Goal: Navigation & Orientation: Find specific page/section

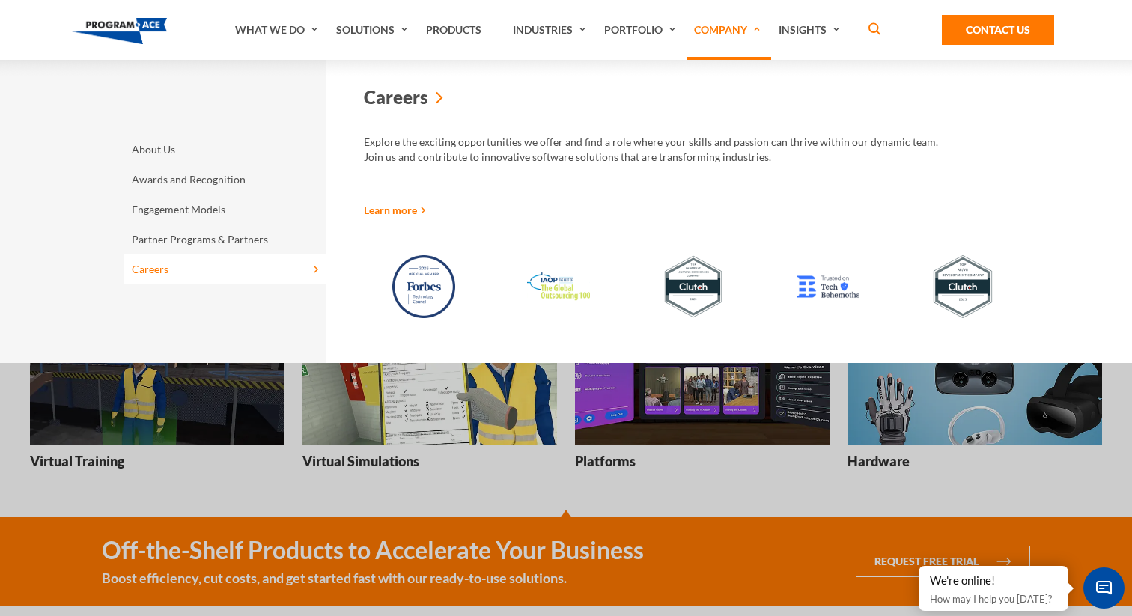
click at [143, 273] on link "Careers" at bounding box center [225, 270] width 202 height 30
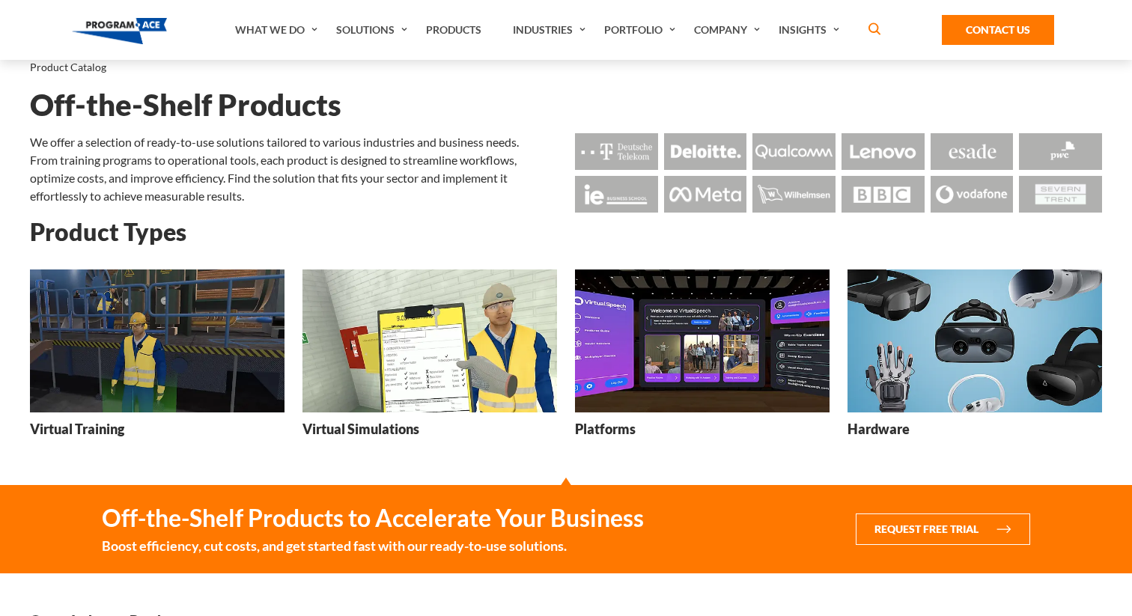
scroll to position [34, 0]
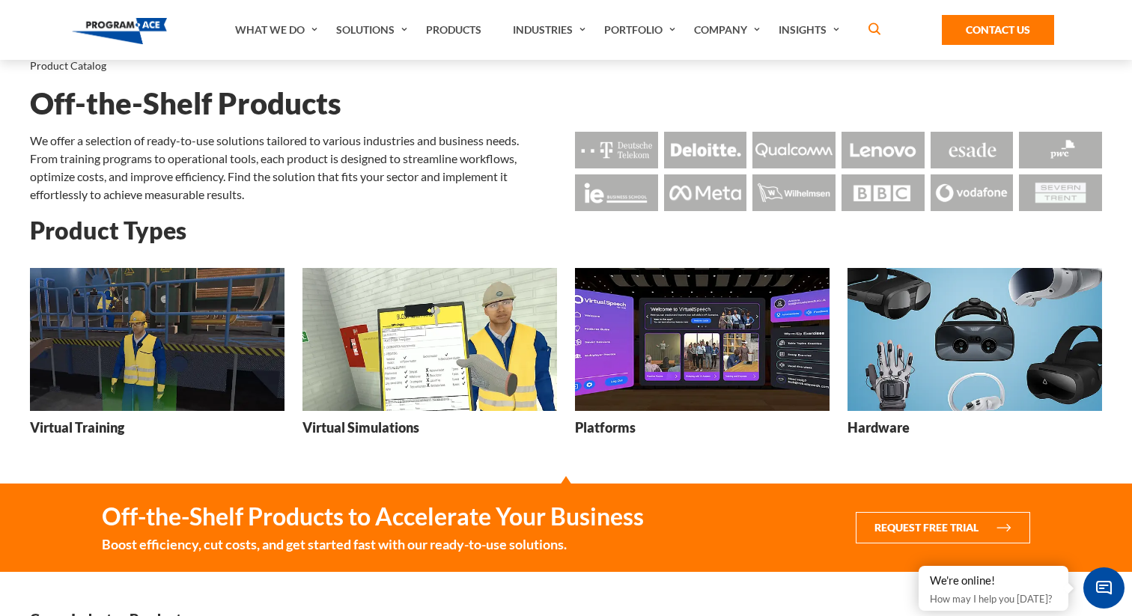
click at [647, 159] on img at bounding box center [616, 150] width 83 height 37
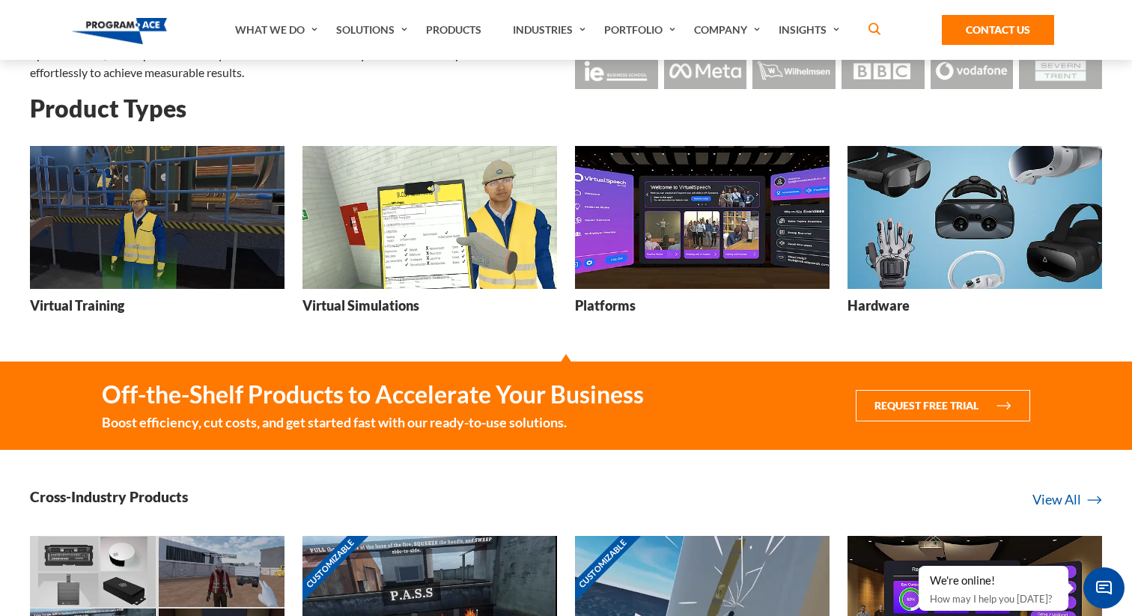
scroll to position [176, 0]
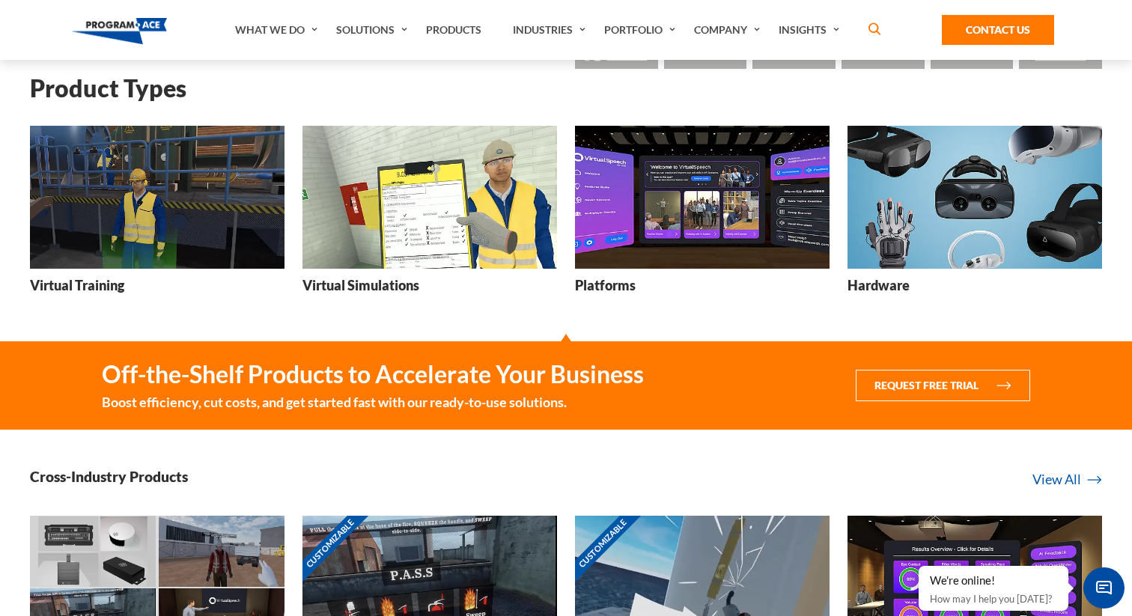
click at [192, 200] on img at bounding box center [157, 197] width 255 height 143
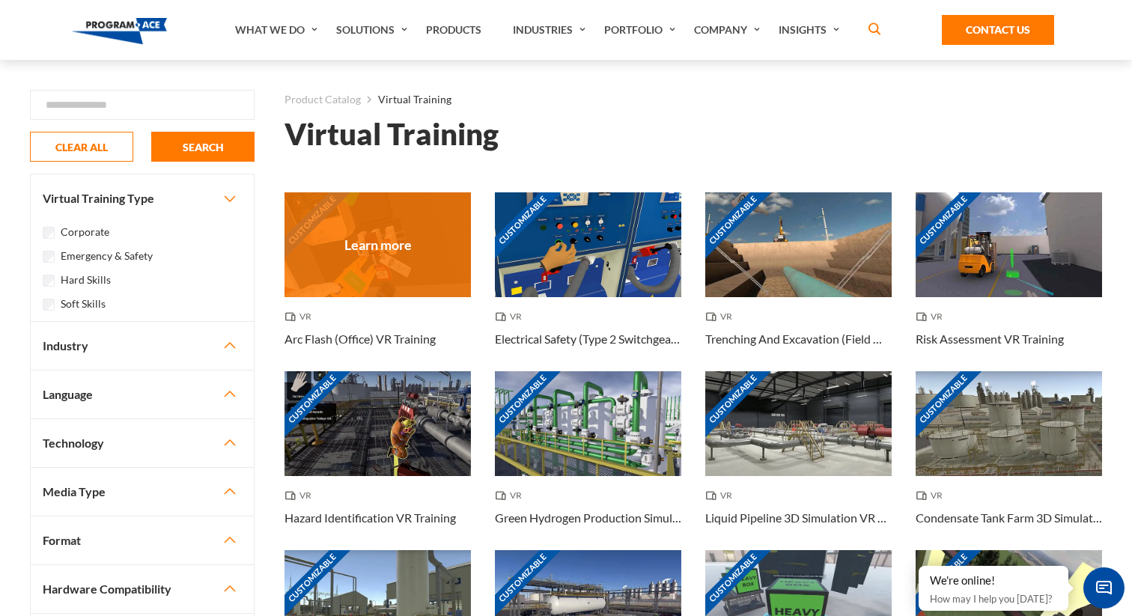
click at [415, 267] on div "Customizable" at bounding box center [377, 244] width 186 height 105
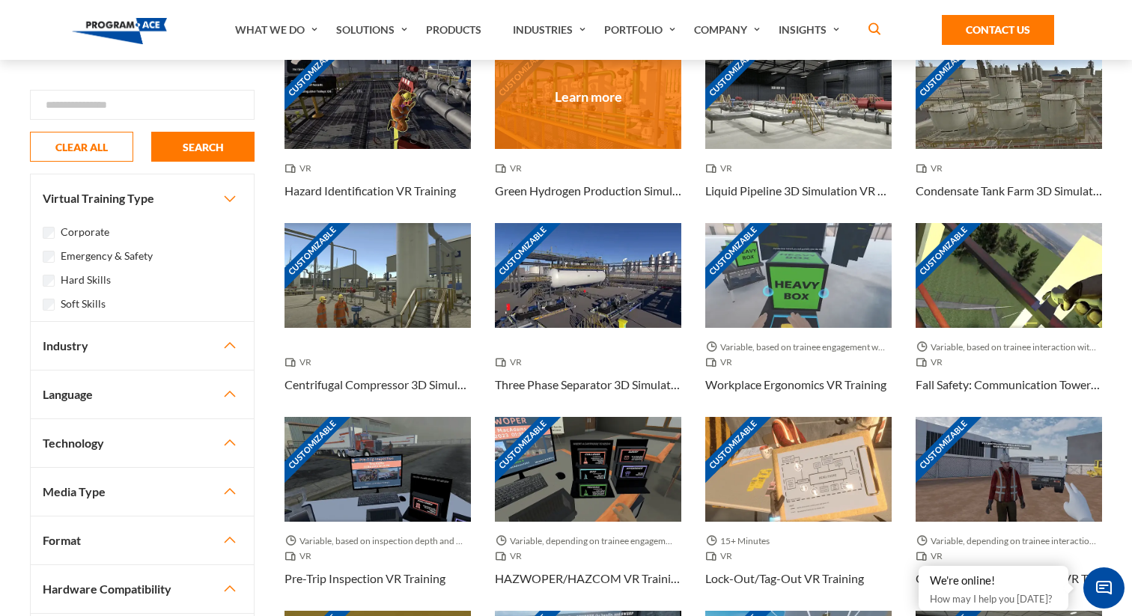
scroll to position [342, 0]
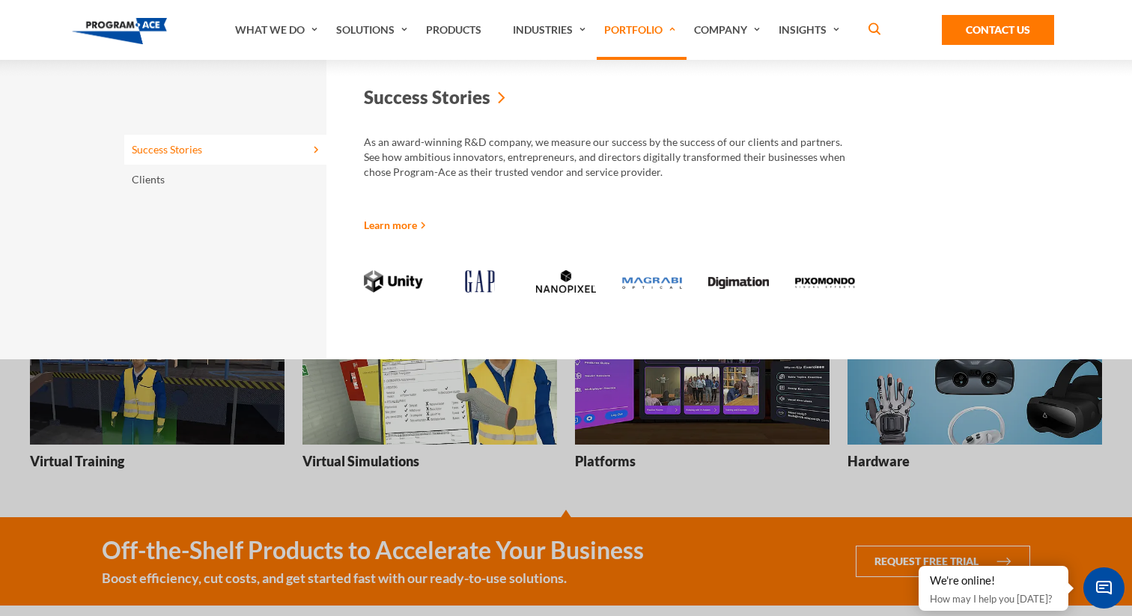
click at [642, 27] on link "Portfolio" at bounding box center [642, 30] width 90 height 60
